Goal: Task Accomplishment & Management: Manage account settings

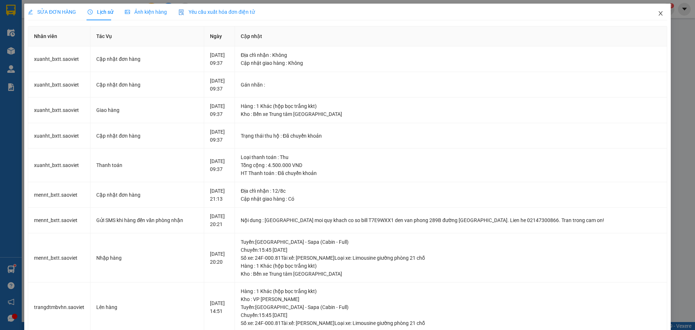
click at [657, 11] on icon "close" at bounding box center [660, 13] width 6 height 6
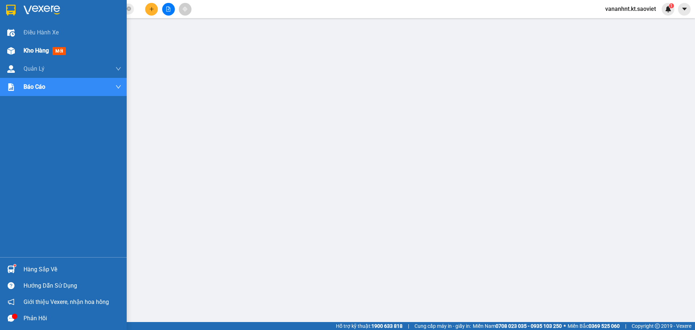
click at [32, 50] on span "Kho hàng" at bounding box center [36, 50] width 25 height 7
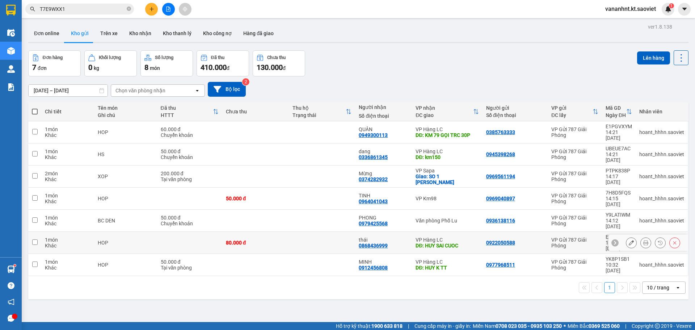
click at [672, 240] on icon at bounding box center [674, 242] width 5 height 5
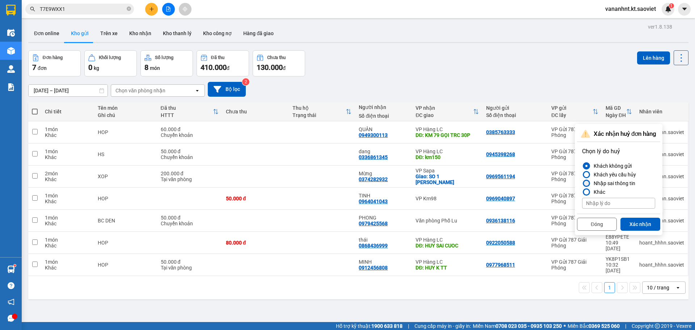
click at [618, 181] on div "Nhập sai thông tin" at bounding box center [612, 183] width 45 height 9
click at [582, 183] on input "Nhập sai thông tin" at bounding box center [582, 183] width 0 height 0
click at [642, 228] on button "Xác nhận" at bounding box center [640, 223] width 40 height 13
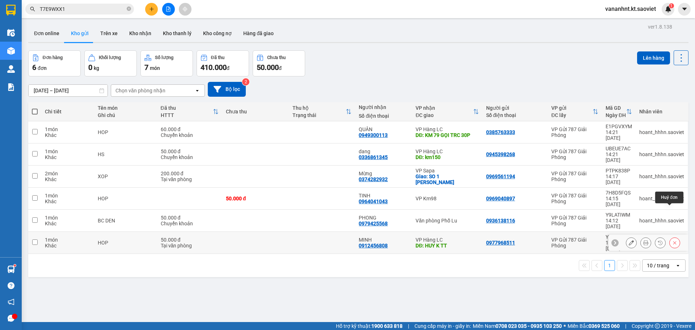
click at [672, 240] on icon at bounding box center [674, 242] width 5 height 5
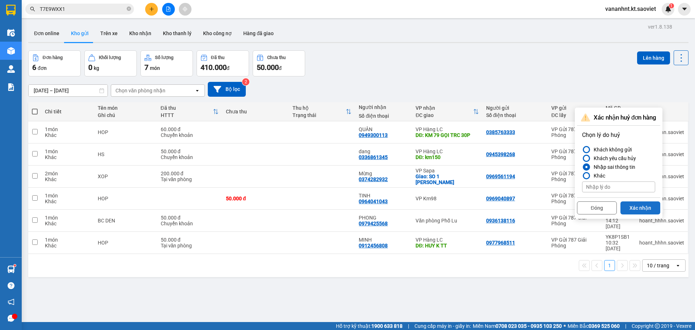
drag, startPoint x: 637, startPoint y: 210, endPoint x: 633, endPoint y: 206, distance: 5.9
click at [636, 210] on button "Xác nhận" at bounding box center [640, 207] width 40 height 13
